Goal: Task Accomplishment & Management: Use online tool/utility

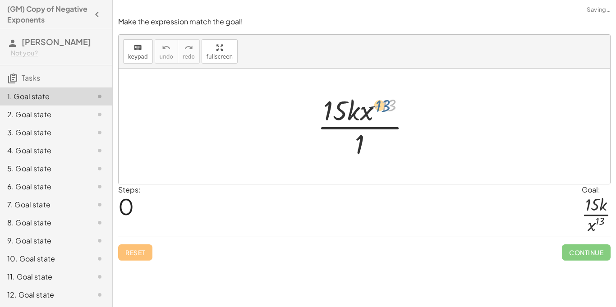
drag, startPoint x: 390, startPoint y: 107, endPoint x: 383, endPoint y: 107, distance: 7.2
click at [383, 107] on div at bounding box center [368, 125] width 110 height 69
drag, startPoint x: 359, startPoint y: 142, endPoint x: 343, endPoint y: 110, distance: 36.1
click at [343, 110] on div at bounding box center [368, 125] width 110 height 69
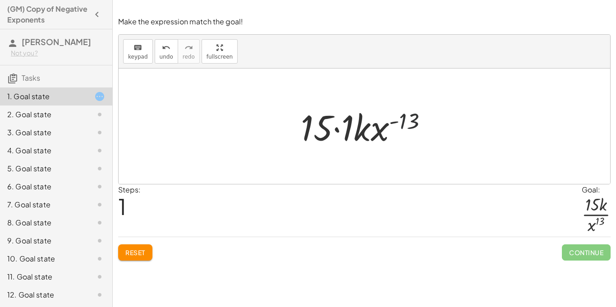
click at [411, 123] on div at bounding box center [367, 126] width 143 height 46
drag, startPoint x: 350, startPoint y: 134, endPoint x: 324, endPoint y: 134, distance: 25.7
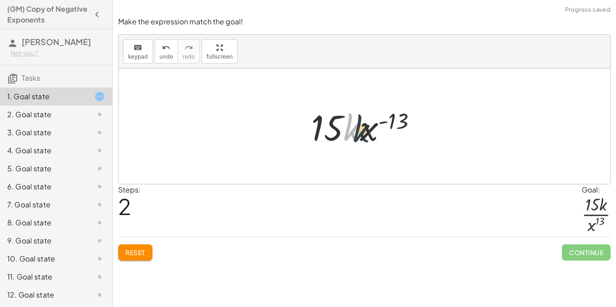
drag, startPoint x: 351, startPoint y: 132, endPoint x: 366, endPoint y: 135, distance: 15.6
click at [366, 135] on div at bounding box center [367, 126] width 122 height 46
drag, startPoint x: 396, startPoint y: 118, endPoint x: 369, endPoint y: 129, distance: 29.7
click at [369, 129] on div at bounding box center [367, 126] width 122 height 46
drag, startPoint x: 390, startPoint y: 127, endPoint x: 323, endPoint y: 128, distance: 67.2
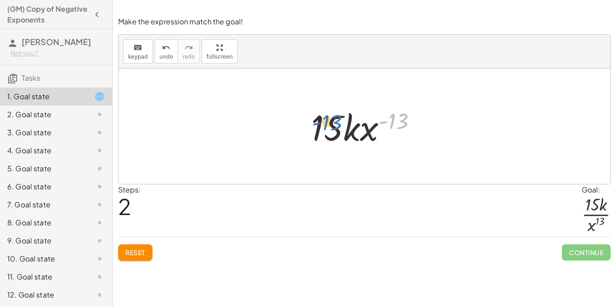
click at [323, 128] on div at bounding box center [367, 126] width 122 height 46
click at [120, 260] on button "Reset" at bounding box center [135, 252] width 34 height 16
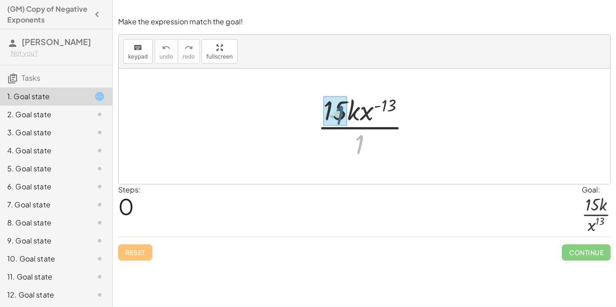
drag, startPoint x: 361, startPoint y: 144, endPoint x: 339, endPoint y: 113, distance: 37.9
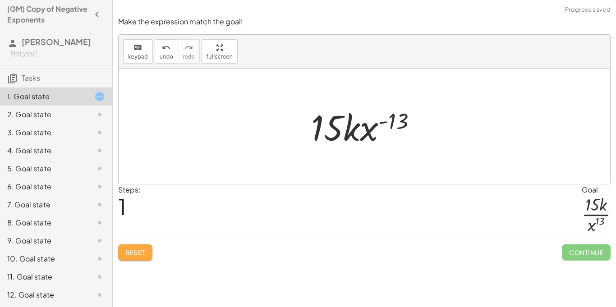
click at [141, 247] on button "Reset" at bounding box center [135, 252] width 34 height 16
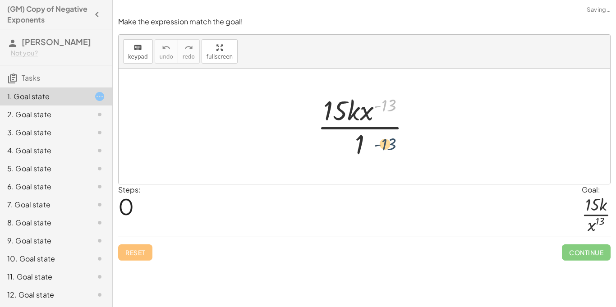
drag, startPoint x: 390, startPoint y: 108, endPoint x: 388, endPoint y: 153, distance: 45.1
click at [388, 153] on div at bounding box center [368, 125] width 110 height 69
drag, startPoint x: 366, startPoint y: 118, endPoint x: 377, endPoint y: 145, distance: 29.7
click at [377, 145] on div at bounding box center [368, 125] width 110 height 69
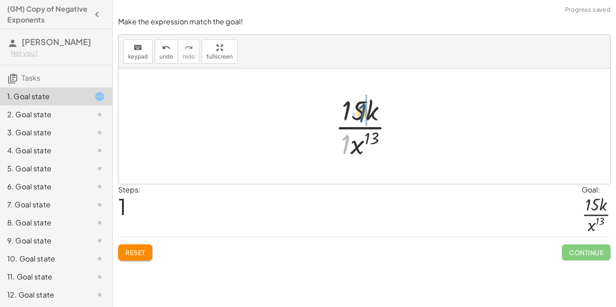
drag, startPoint x: 345, startPoint y: 148, endPoint x: 361, endPoint y: 116, distance: 35.5
click at [361, 116] on div at bounding box center [367, 125] width 75 height 69
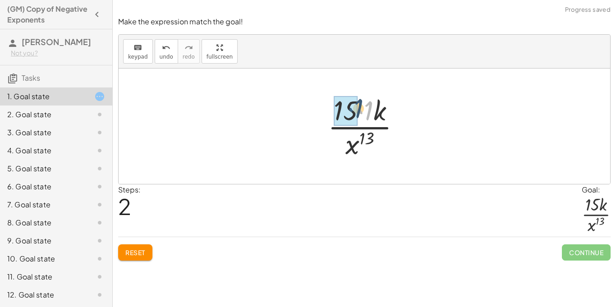
drag, startPoint x: 361, startPoint y: 116, endPoint x: 351, endPoint y: 114, distance: 11.0
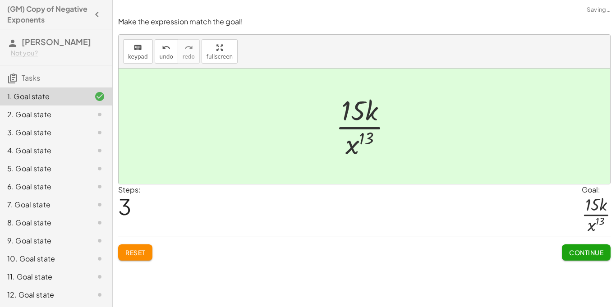
click at [575, 258] on button "Continue" at bounding box center [586, 252] width 49 height 16
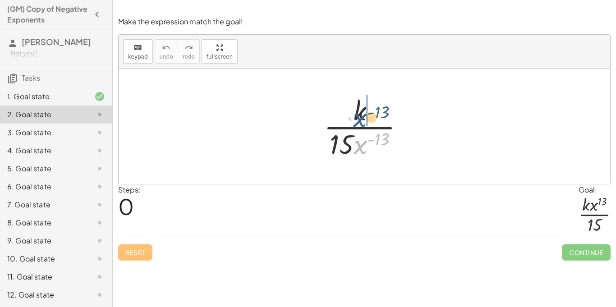
drag, startPoint x: 358, startPoint y: 147, endPoint x: 357, endPoint y: 120, distance: 27.5
click at [357, 120] on div at bounding box center [367, 125] width 96 height 69
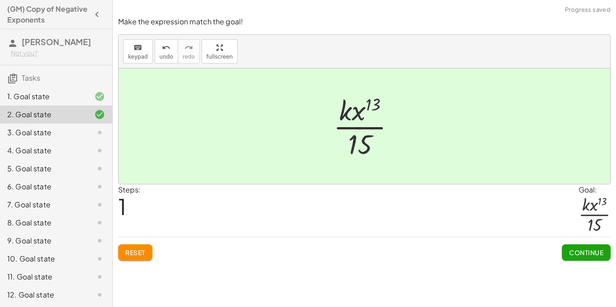
click at [580, 252] on span "Continue" at bounding box center [586, 252] width 34 height 8
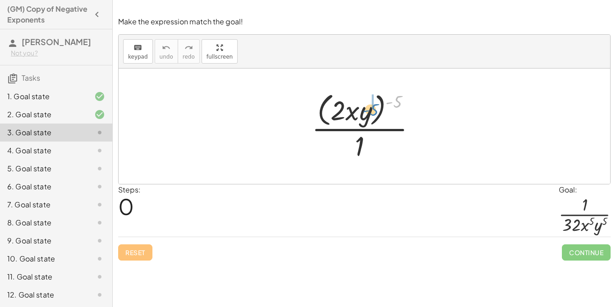
drag, startPoint x: 399, startPoint y: 100, endPoint x: 375, endPoint y: 109, distance: 26.4
click at [375, 109] on div at bounding box center [367, 125] width 121 height 73
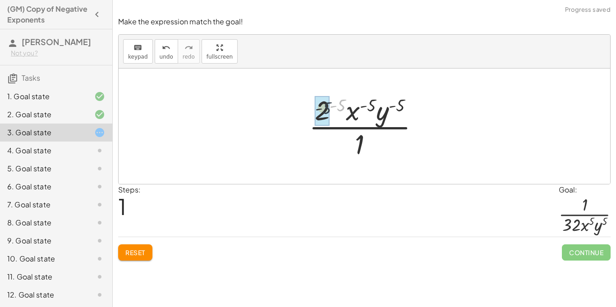
drag, startPoint x: 343, startPoint y: 106, endPoint x: 324, endPoint y: 110, distance: 18.9
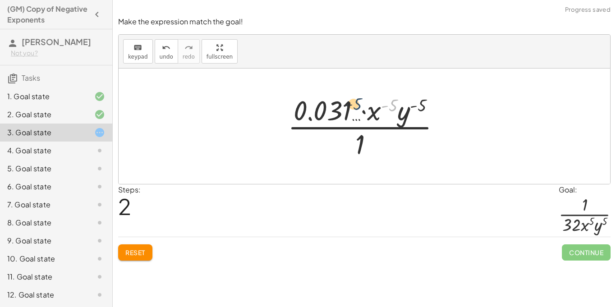
drag, startPoint x: 391, startPoint y: 108, endPoint x: 355, endPoint y: 107, distance: 36.1
click at [355, 107] on div at bounding box center [367, 125] width 169 height 69
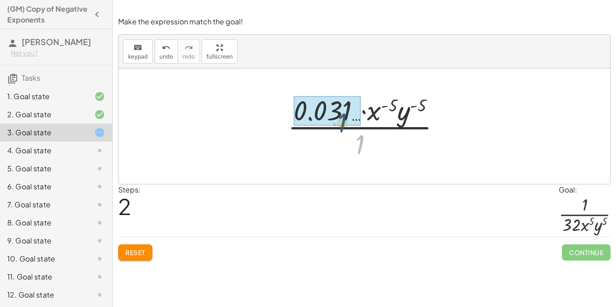
drag, startPoint x: 359, startPoint y: 137, endPoint x: 334, endPoint y: 109, distance: 38.0
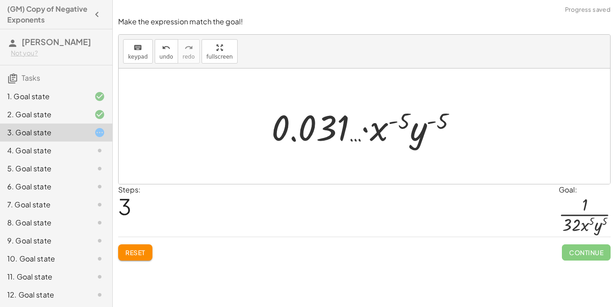
click at [152, 252] on button "Reset" at bounding box center [135, 252] width 34 height 16
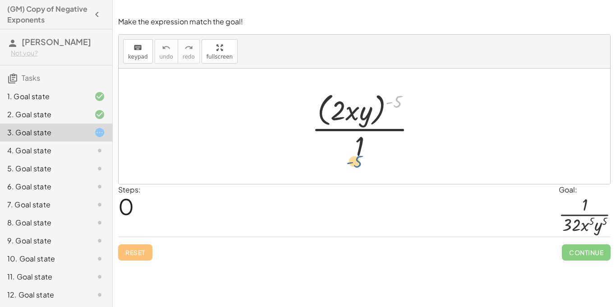
drag, startPoint x: 397, startPoint y: 103, endPoint x: 355, endPoint y: 166, distance: 75.4
drag, startPoint x: 397, startPoint y: 100, endPoint x: 360, endPoint y: 146, distance: 59.3
click at [360, 146] on div at bounding box center [367, 125] width 121 height 73
drag, startPoint x: 351, startPoint y: 114, endPoint x: 356, endPoint y: 148, distance: 35.1
click at [356, 148] on div at bounding box center [367, 125] width 121 height 73
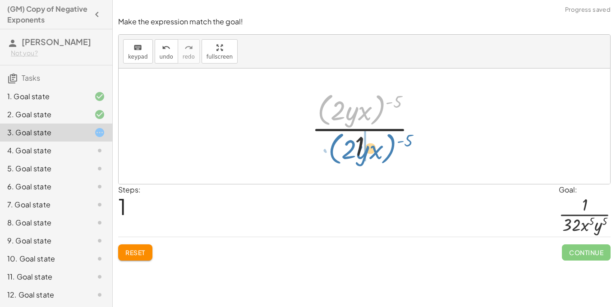
drag, startPoint x: 326, startPoint y: 105, endPoint x: 335, endPoint y: 143, distance: 39.4
click at [335, 143] on div at bounding box center [367, 125] width 121 height 73
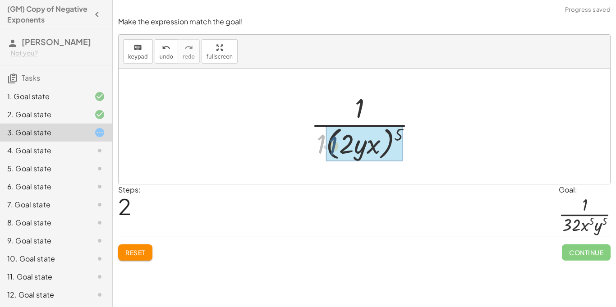
drag, startPoint x: 315, startPoint y: 147, endPoint x: 334, endPoint y: 151, distance: 19.2
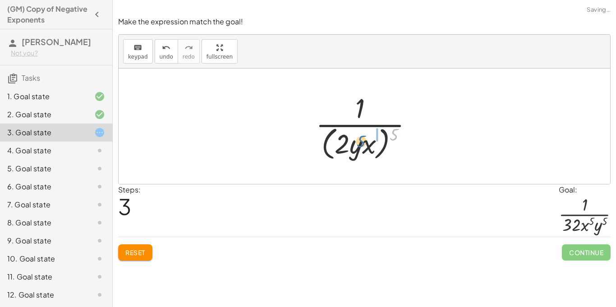
drag, startPoint x: 390, startPoint y: 137, endPoint x: 356, endPoint y: 144, distance: 34.0
click at [356, 144] on div at bounding box center [368, 125] width 114 height 73
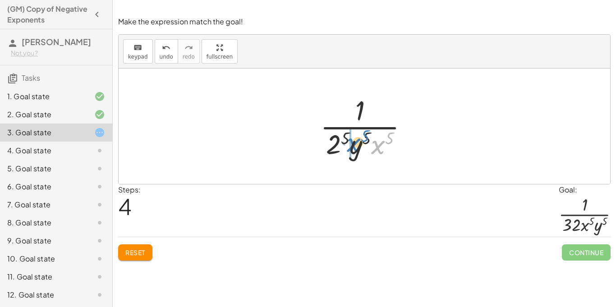
drag, startPoint x: 381, startPoint y: 150, endPoint x: 356, endPoint y: 147, distance: 24.9
click at [356, 147] on div at bounding box center [367, 125] width 104 height 69
drag, startPoint x: 346, startPoint y: 140, endPoint x: 340, endPoint y: 144, distance: 6.9
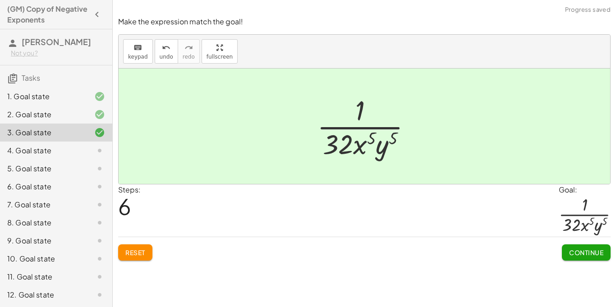
click at [593, 250] on span "Continue" at bounding box center [586, 252] width 34 height 8
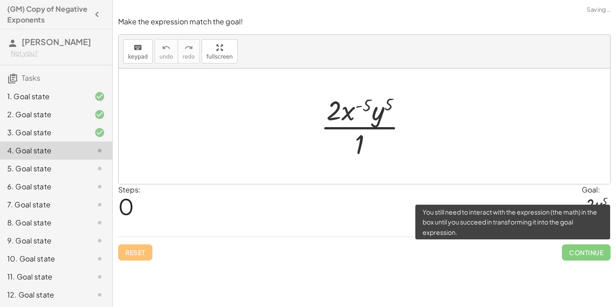
click at [593, 250] on span "Continue" at bounding box center [586, 252] width 49 height 16
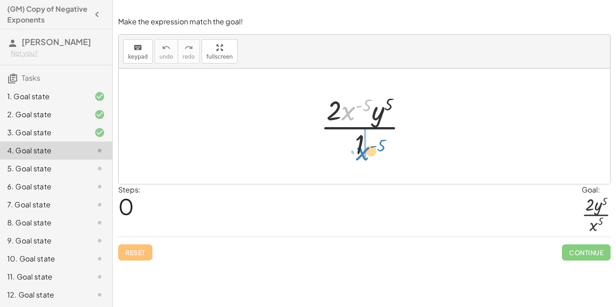
drag, startPoint x: 350, startPoint y: 111, endPoint x: 364, endPoint y: 152, distance: 43.3
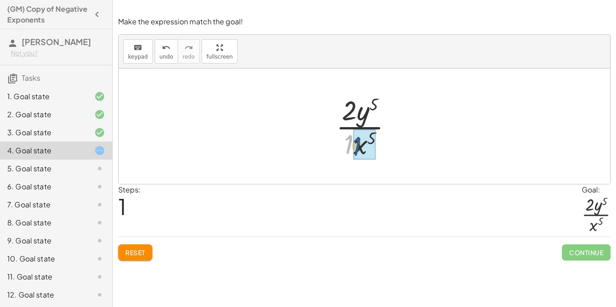
drag, startPoint x: 347, startPoint y: 146, endPoint x: 357, endPoint y: 150, distance: 10.4
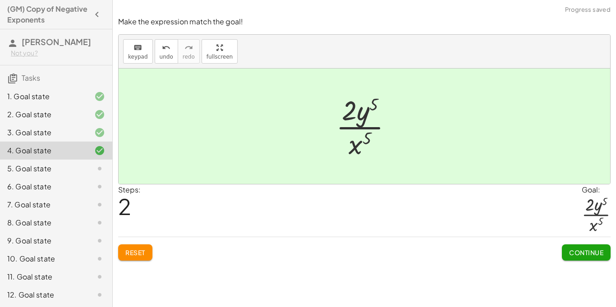
click at [588, 255] on span "Continue" at bounding box center [586, 252] width 34 height 8
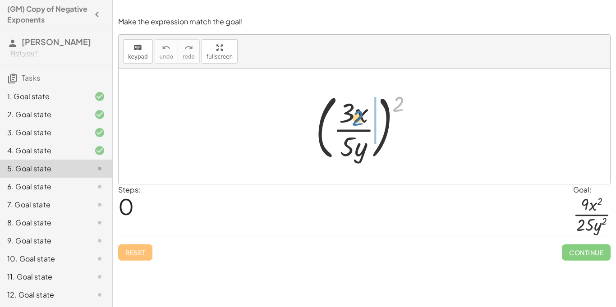
drag, startPoint x: 396, startPoint y: 108, endPoint x: 352, endPoint y: 122, distance: 46.3
click at [352, 122] on div at bounding box center [368, 126] width 114 height 75
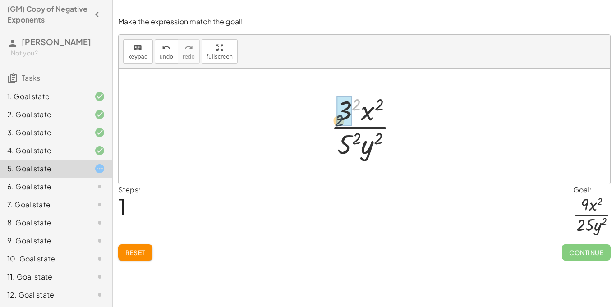
drag, startPoint x: 358, startPoint y: 101, endPoint x: 340, endPoint y: 117, distance: 24.3
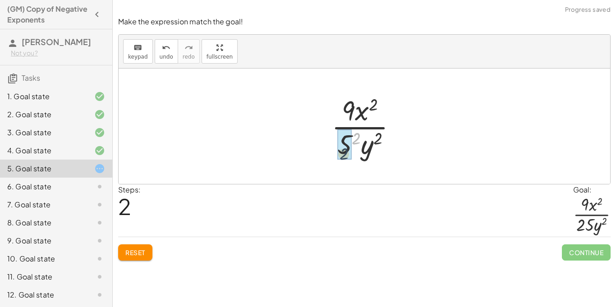
drag, startPoint x: 356, startPoint y: 140, endPoint x: 343, endPoint y: 155, distance: 20.2
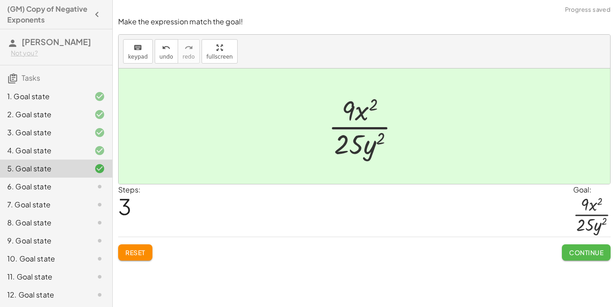
click at [589, 250] on span "Continue" at bounding box center [586, 252] width 34 height 8
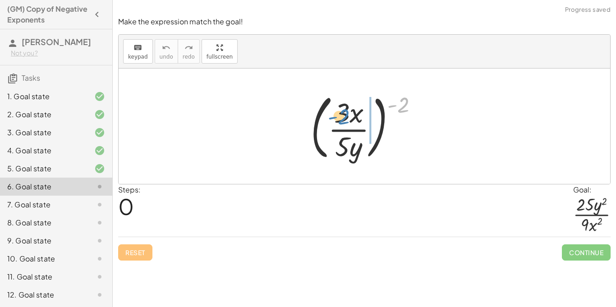
drag, startPoint x: 399, startPoint y: 111, endPoint x: 340, endPoint y: 123, distance: 60.6
click at [340, 123] on div at bounding box center [367, 126] width 123 height 75
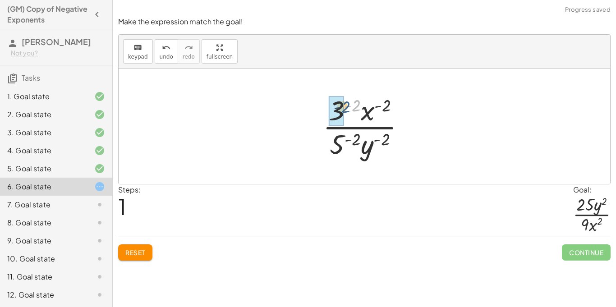
drag, startPoint x: 353, startPoint y: 105, endPoint x: 343, endPoint y: 108, distance: 11.1
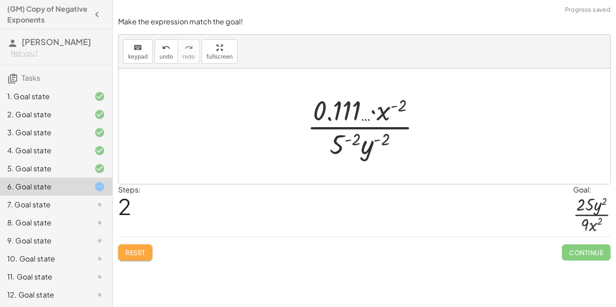
click at [143, 247] on button "Reset" at bounding box center [135, 252] width 34 height 16
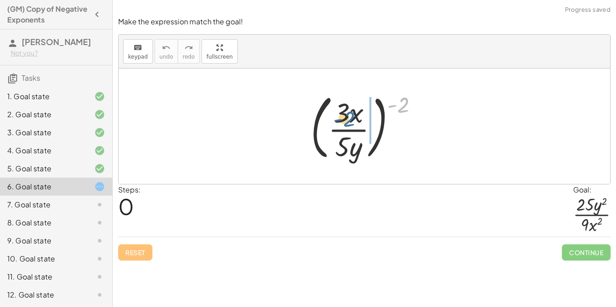
drag, startPoint x: 405, startPoint y: 109, endPoint x: 348, endPoint y: 123, distance: 58.0
click at [348, 123] on div at bounding box center [367, 126] width 123 height 75
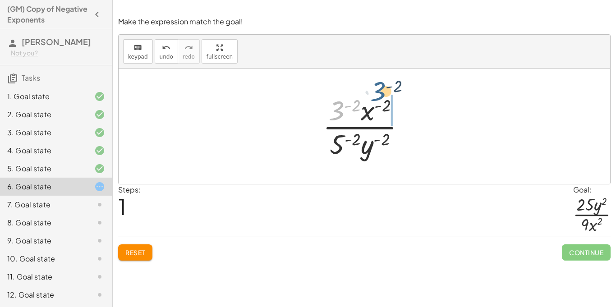
drag, startPoint x: 339, startPoint y: 115, endPoint x: 371, endPoint y: 102, distance: 35.0
click at [371, 102] on div at bounding box center [367, 125] width 99 height 69
drag, startPoint x: 374, startPoint y: 113, endPoint x: 347, endPoint y: 112, distance: 27.1
click at [347, 112] on div at bounding box center [367, 125] width 99 height 69
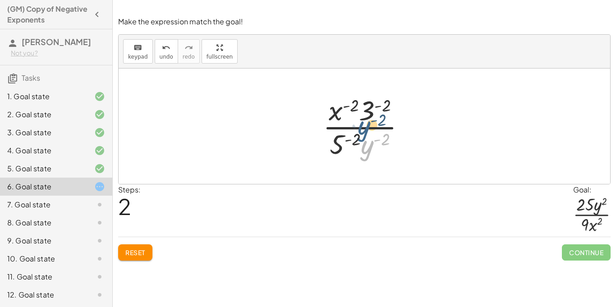
drag, startPoint x: 360, startPoint y: 149, endPoint x: 354, endPoint y: 123, distance: 26.8
click at [354, 123] on div at bounding box center [367, 125] width 99 height 69
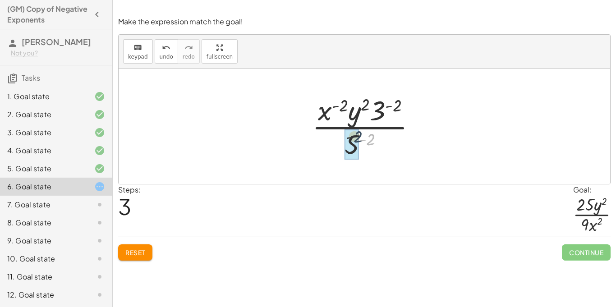
drag, startPoint x: 368, startPoint y: 143, endPoint x: 343, endPoint y: 141, distance: 24.9
click at [343, 141] on div at bounding box center [367, 125] width 120 height 69
drag, startPoint x: 372, startPoint y: 140, endPoint x: 361, endPoint y: 145, distance: 12.1
click at [361, 145] on div at bounding box center [367, 125] width 120 height 69
drag, startPoint x: 375, startPoint y: 113, endPoint x: 358, endPoint y: 144, distance: 35.7
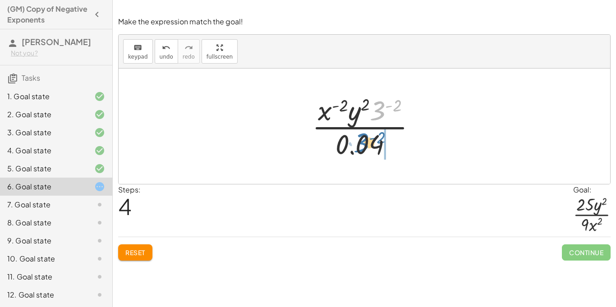
click at [358, 144] on div at bounding box center [367, 125] width 120 height 69
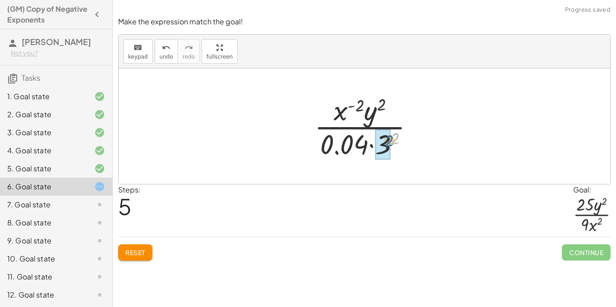
drag, startPoint x: 392, startPoint y: 141, endPoint x: 385, endPoint y: 143, distance: 7.1
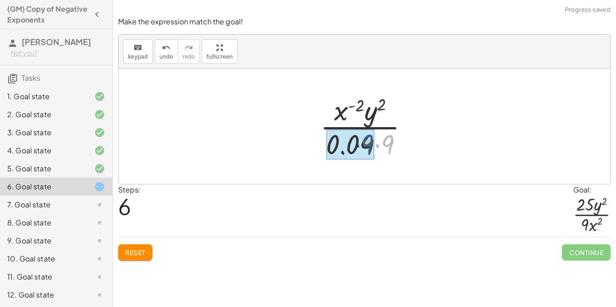
drag, startPoint x: 386, startPoint y: 145, endPoint x: 365, endPoint y: 145, distance: 21.2
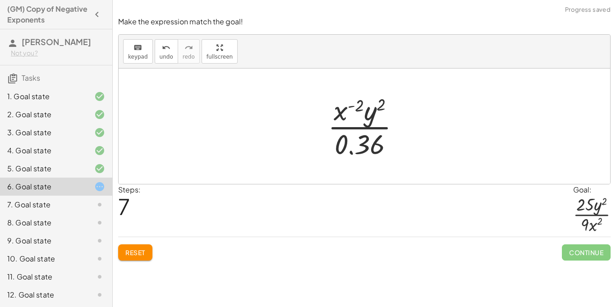
click at [142, 251] on span "Reset" at bounding box center [135, 252] width 20 height 8
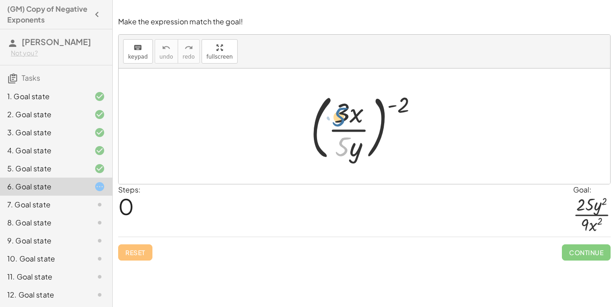
drag, startPoint x: 346, startPoint y: 148, endPoint x: 343, endPoint y: 118, distance: 30.4
click at [343, 118] on div at bounding box center [367, 126] width 123 height 75
drag, startPoint x: 340, startPoint y: 142, endPoint x: 341, endPoint y: 106, distance: 36.1
click at [341, 106] on div at bounding box center [367, 126] width 123 height 75
drag, startPoint x: 404, startPoint y: 110, endPoint x: 349, endPoint y: 121, distance: 56.0
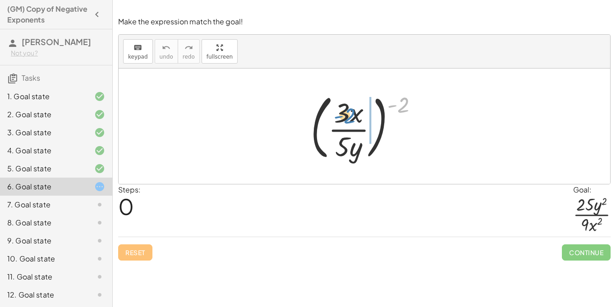
click at [349, 121] on div at bounding box center [367, 126] width 123 height 75
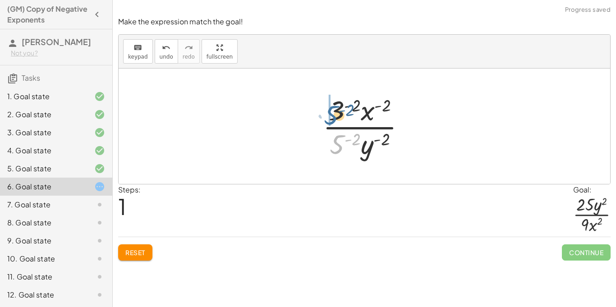
drag, startPoint x: 338, startPoint y: 144, endPoint x: 332, endPoint y: 112, distance: 32.3
click at [332, 112] on div at bounding box center [367, 125] width 99 height 69
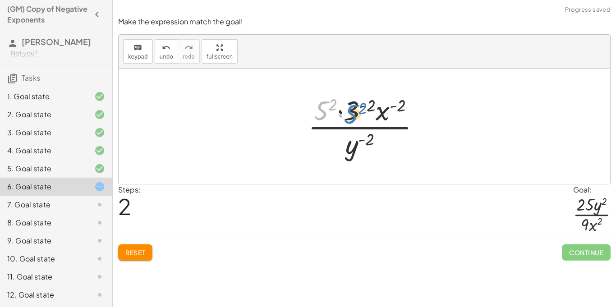
drag, startPoint x: 326, startPoint y: 115, endPoint x: 356, endPoint y: 119, distance: 30.9
click at [356, 119] on div at bounding box center [367, 125] width 128 height 69
drag, startPoint x: 356, startPoint y: 113, endPoint x: 329, endPoint y: 112, distance: 27.1
click at [329, 112] on div at bounding box center [367, 125] width 128 height 69
drag, startPoint x: 370, startPoint y: 109, endPoint x: 359, endPoint y: 111, distance: 11.9
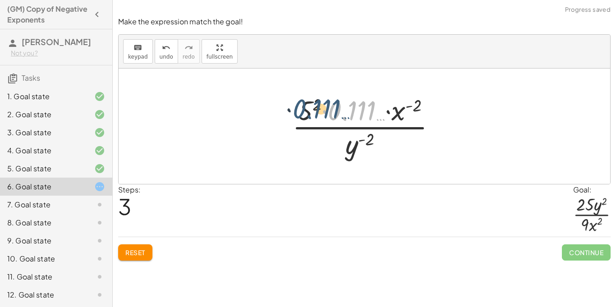
drag, startPoint x: 347, startPoint y: 112, endPoint x: 310, endPoint y: 110, distance: 37.9
click at [310, 110] on div at bounding box center [368, 125] width 160 height 69
drag, startPoint x: 309, startPoint y: 110, endPoint x: 348, endPoint y: 112, distance: 39.7
click at [348, 112] on div at bounding box center [368, 125] width 160 height 69
click at [137, 248] on span "Reset" at bounding box center [135, 252] width 20 height 8
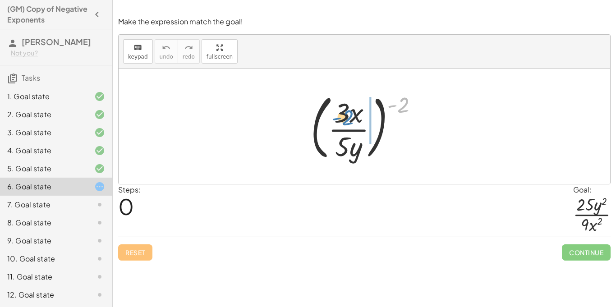
drag, startPoint x: 405, startPoint y: 110, endPoint x: 350, endPoint y: 121, distance: 56.6
click at [350, 121] on div at bounding box center [367, 126] width 123 height 75
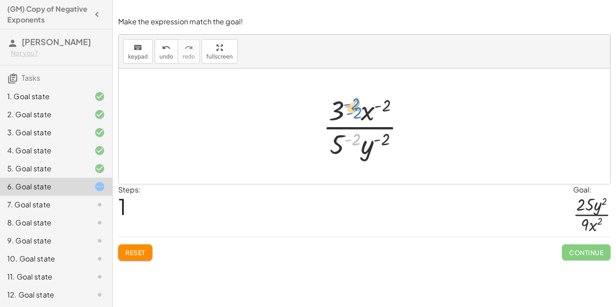
click at [353, 102] on div at bounding box center [367, 125] width 99 height 69
drag, startPoint x: 356, startPoint y: 107, endPoint x: 351, endPoint y: 103, distance: 6.5
click at [351, 103] on div at bounding box center [367, 125] width 99 height 69
drag, startPoint x: 330, startPoint y: 100, endPoint x: 333, endPoint y: 134, distance: 33.9
click at [333, 134] on div at bounding box center [367, 125] width 99 height 69
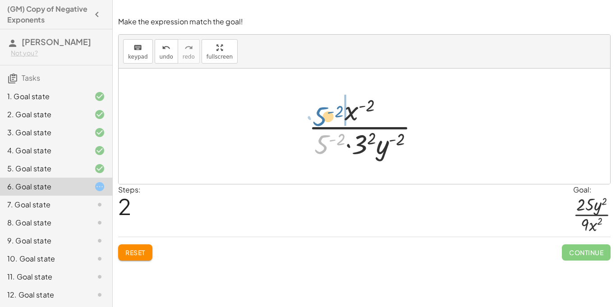
drag, startPoint x: 323, startPoint y: 146, endPoint x: 321, endPoint y: 116, distance: 29.8
click at [321, 116] on div at bounding box center [367, 125] width 127 height 69
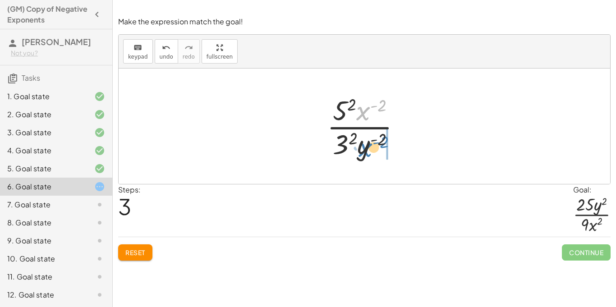
drag, startPoint x: 359, startPoint y: 114, endPoint x: 364, endPoint y: 150, distance: 36.3
click at [364, 150] on div at bounding box center [367, 125] width 90 height 69
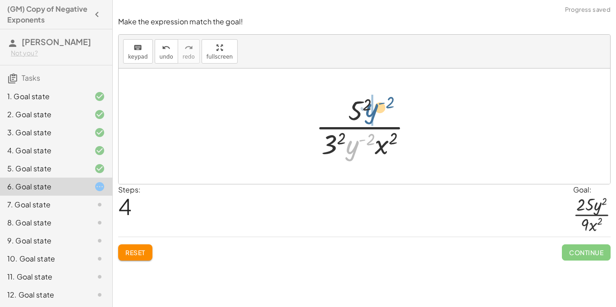
drag, startPoint x: 353, startPoint y: 151, endPoint x: 374, endPoint y: 112, distance: 43.7
click at [374, 112] on div at bounding box center [367, 125] width 113 height 69
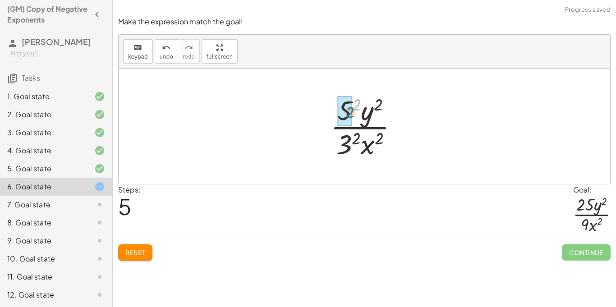
drag, startPoint x: 354, startPoint y: 103, endPoint x: 347, endPoint y: 111, distance: 10.8
drag, startPoint x: 356, startPoint y: 139, endPoint x: 350, endPoint y: 144, distance: 8.7
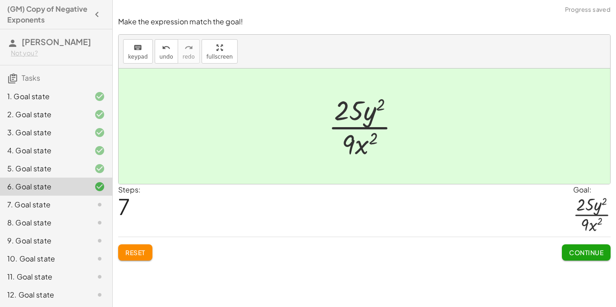
click at [569, 250] on span "Continue" at bounding box center [586, 252] width 34 height 8
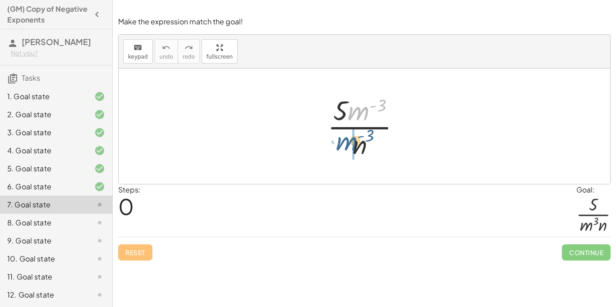
drag, startPoint x: 353, startPoint y: 115, endPoint x: 341, endPoint y: 145, distance: 32.6
click at [341, 145] on div at bounding box center [367, 125] width 89 height 69
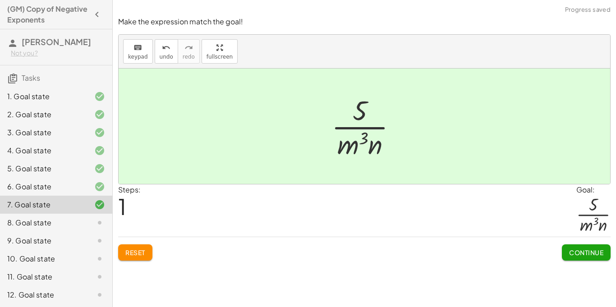
click at [576, 250] on span "Continue" at bounding box center [586, 252] width 34 height 8
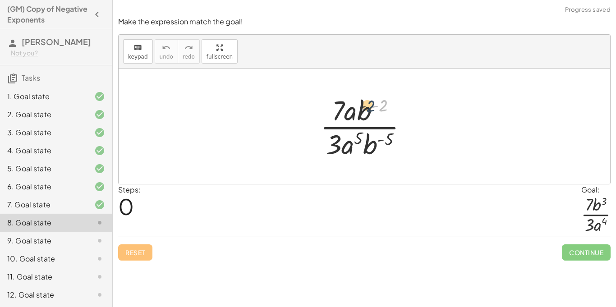
drag, startPoint x: 382, startPoint y: 108, endPoint x: 365, endPoint y: 109, distance: 16.7
click at [365, 109] on div at bounding box center [367, 125] width 104 height 69
drag, startPoint x: 369, startPoint y: 148, endPoint x: 365, endPoint y: 114, distance: 34.5
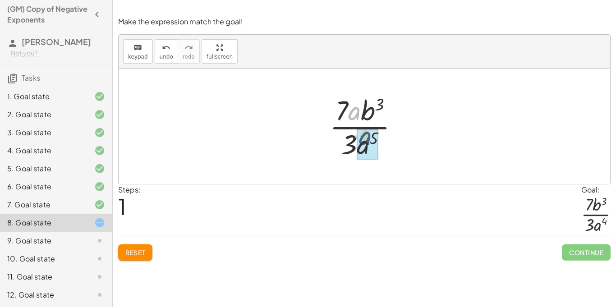
drag, startPoint x: 354, startPoint y: 114, endPoint x: 367, endPoint y: 146, distance: 34.3
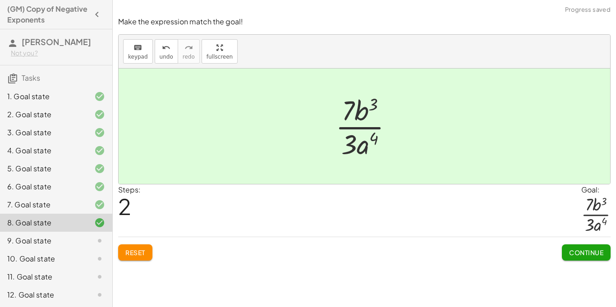
click at [568, 247] on button "Continue" at bounding box center [586, 252] width 49 height 16
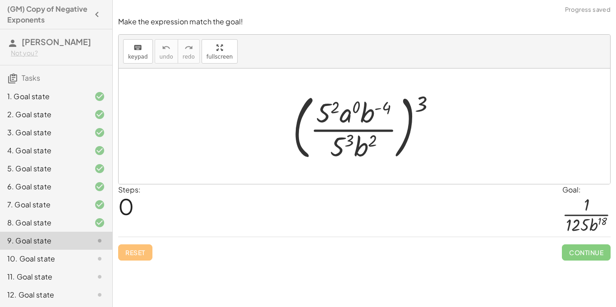
scroll to position [84, 0]
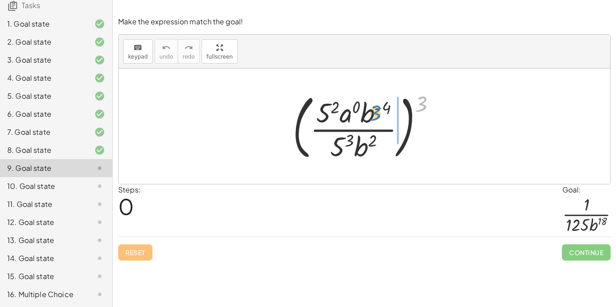
drag, startPoint x: 421, startPoint y: 105, endPoint x: 377, endPoint y: 113, distance: 45.3
click at [377, 113] on div at bounding box center [368, 126] width 160 height 75
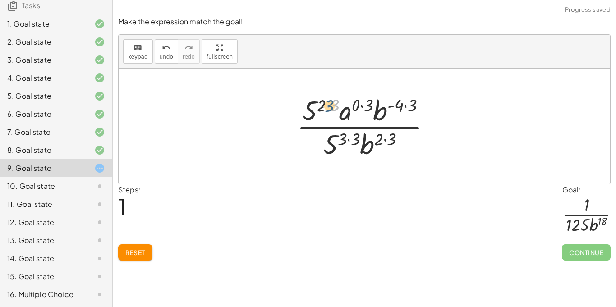
drag, startPoint x: 334, startPoint y: 105, endPoint x: 326, endPoint y: 105, distance: 8.1
click at [326, 105] on div at bounding box center [367, 125] width 151 height 69
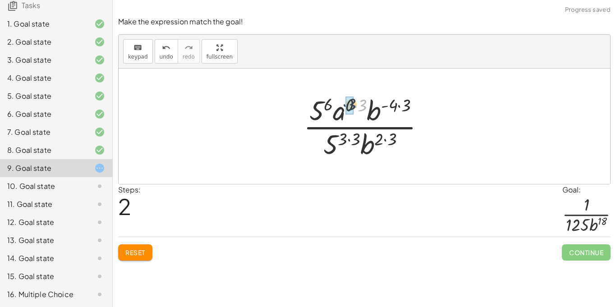
drag, startPoint x: 359, startPoint y: 108, endPoint x: 348, endPoint y: 107, distance: 10.4
drag, startPoint x: 400, startPoint y: 104, endPoint x: 390, endPoint y: 103, distance: 9.5
click at [390, 103] on div at bounding box center [367, 125] width 124 height 69
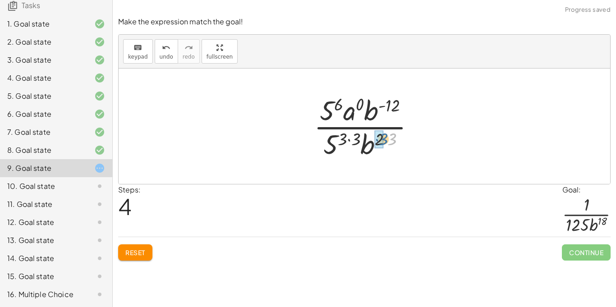
drag, startPoint x: 389, startPoint y: 138, endPoint x: 380, endPoint y: 138, distance: 9.0
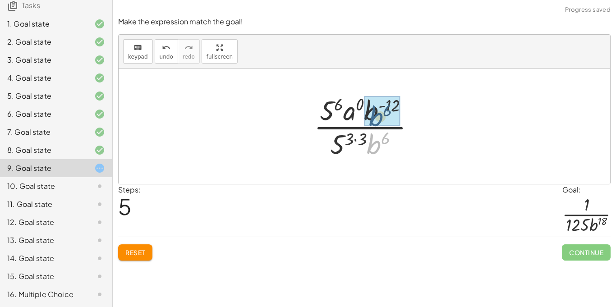
drag, startPoint x: 374, startPoint y: 147, endPoint x: 376, endPoint y: 115, distance: 31.6
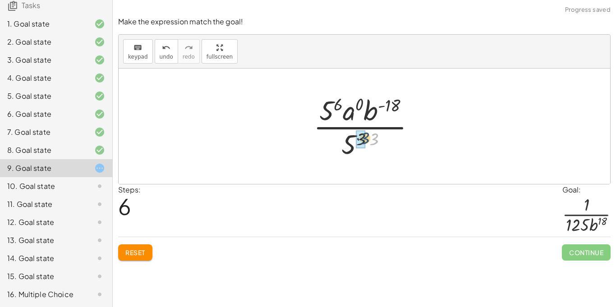
drag, startPoint x: 374, startPoint y: 142, endPoint x: 364, endPoint y: 142, distance: 10.0
drag, startPoint x: 370, startPoint y: 142, endPoint x: 358, endPoint y: 145, distance: 12.0
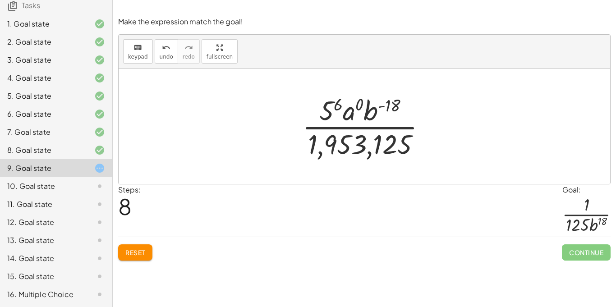
click at [150, 246] on button "Reset" at bounding box center [135, 252] width 34 height 16
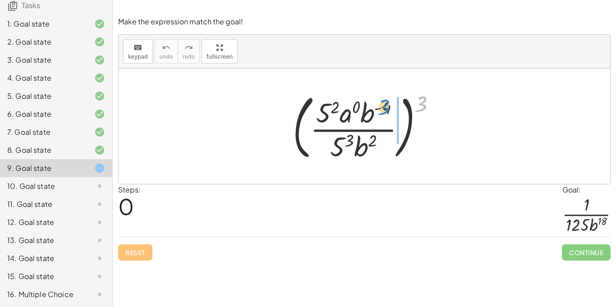
drag, startPoint x: 420, startPoint y: 108, endPoint x: 376, endPoint y: 115, distance: 44.8
click at [376, 115] on div at bounding box center [368, 126] width 160 height 75
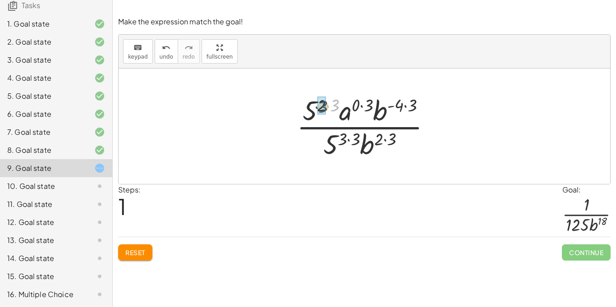
drag, startPoint x: 336, startPoint y: 105, endPoint x: 324, endPoint y: 106, distance: 12.2
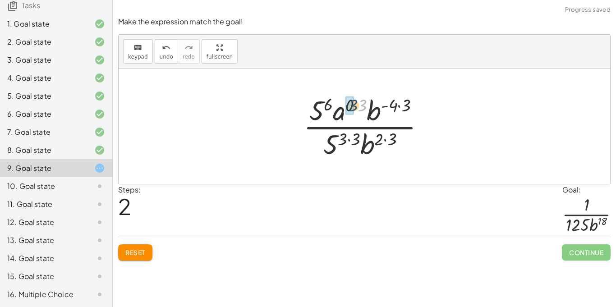
drag, startPoint x: 361, startPoint y: 108, endPoint x: 351, endPoint y: 108, distance: 9.9
drag, startPoint x: 397, startPoint y: 105, endPoint x: 386, endPoint y: 106, distance: 10.8
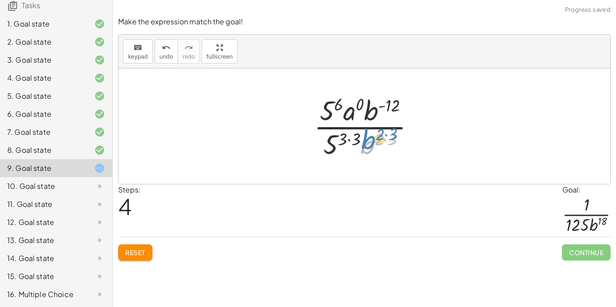
click at [375, 140] on div at bounding box center [367, 125] width 117 height 69
drag, startPoint x: 372, startPoint y: 116, endPoint x: 370, endPoint y: 147, distance: 31.1
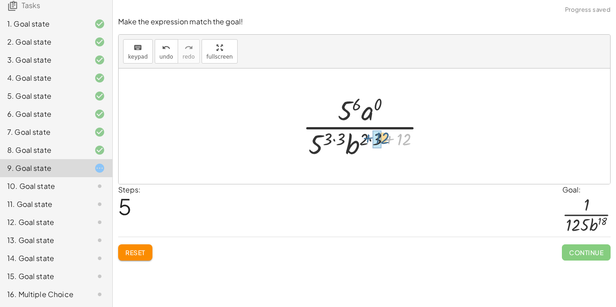
drag, startPoint x: 395, startPoint y: 140, endPoint x: 372, endPoint y: 138, distance: 23.0
drag, startPoint x: 399, startPoint y: 141, endPoint x: 378, endPoint y: 138, distance: 20.9
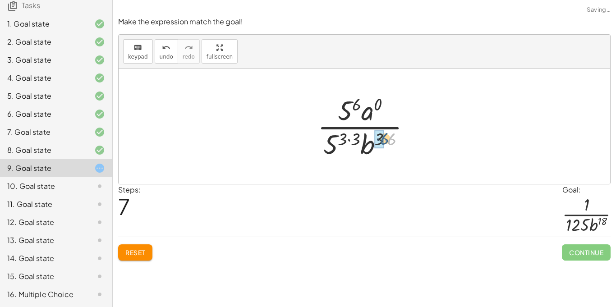
drag, startPoint x: 389, startPoint y: 140, endPoint x: 380, endPoint y: 140, distance: 8.6
drag, startPoint x: 357, startPoint y: 140, endPoint x: 347, endPoint y: 138, distance: 10.0
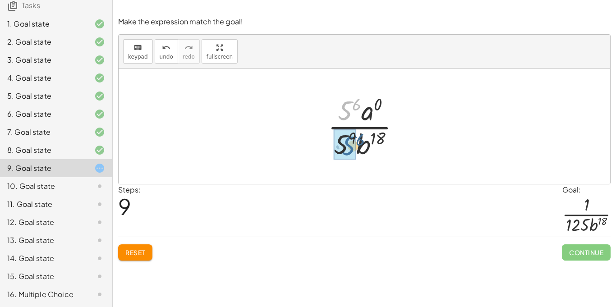
drag, startPoint x: 342, startPoint y: 113, endPoint x: 345, endPoint y: 149, distance: 36.2
drag, startPoint x: 350, startPoint y: 139, endPoint x: 352, endPoint y: 118, distance: 20.8
click at [352, 118] on div at bounding box center [368, 125] width 90 height 69
drag, startPoint x: 335, startPoint y: 142, endPoint x: 343, endPoint y: 138, distance: 8.5
click at [343, 138] on div at bounding box center [368, 125] width 90 height 69
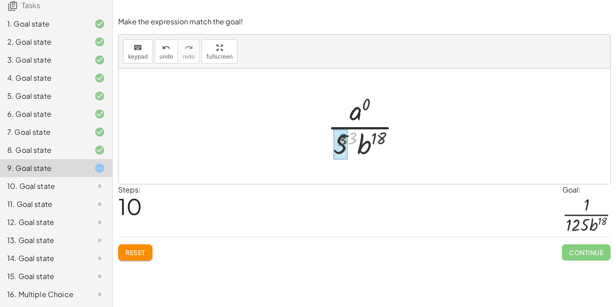
drag, startPoint x: 352, startPoint y: 138, endPoint x: 339, endPoint y: 140, distance: 12.7
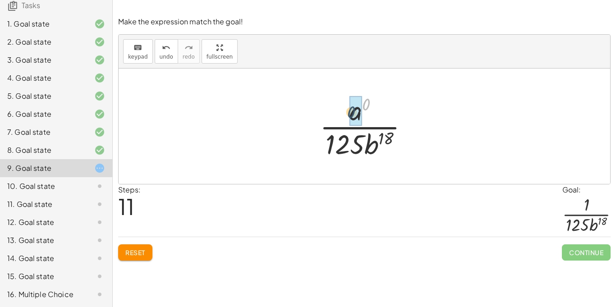
drag, startPoint x: 367, startPoint y: 105, endPoint x: 352, endPoint y: 113, distance: 17.1
